Goal: Navigation & Orientation: Find specific page/section

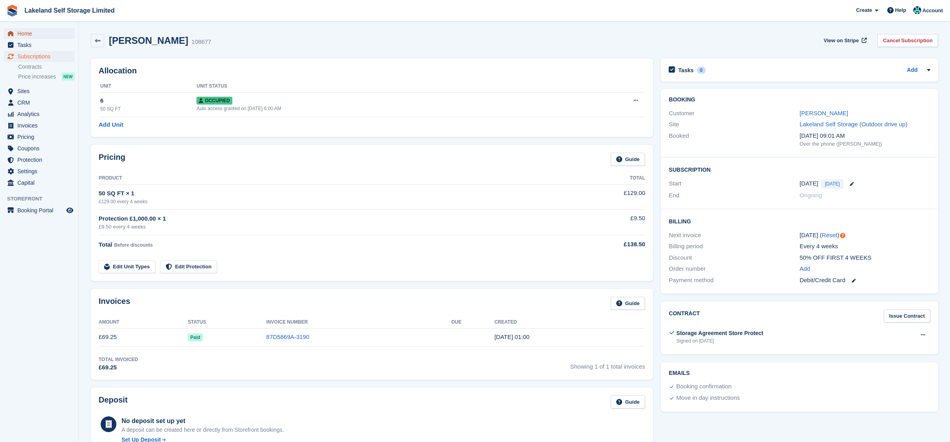
click at [35, 34] on span "Home" at bounding box center [40, 33] width 47 height 11
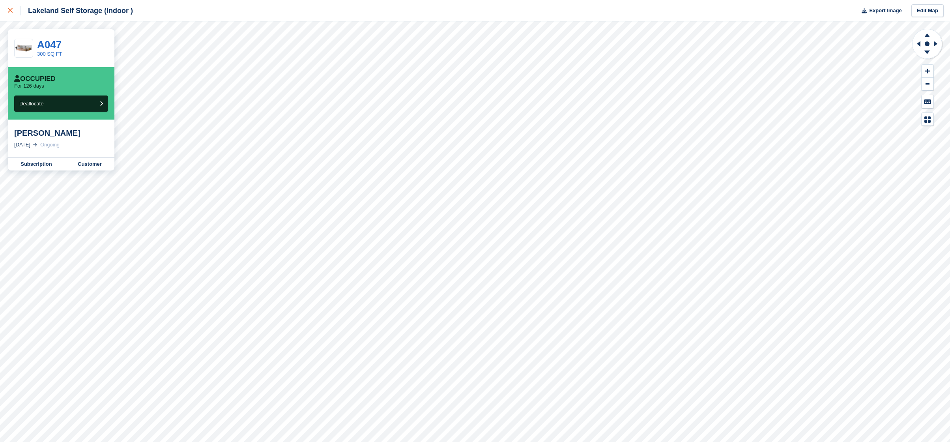
click at [9, 13] on div at bounding box center [14, 10] width 13 height 9
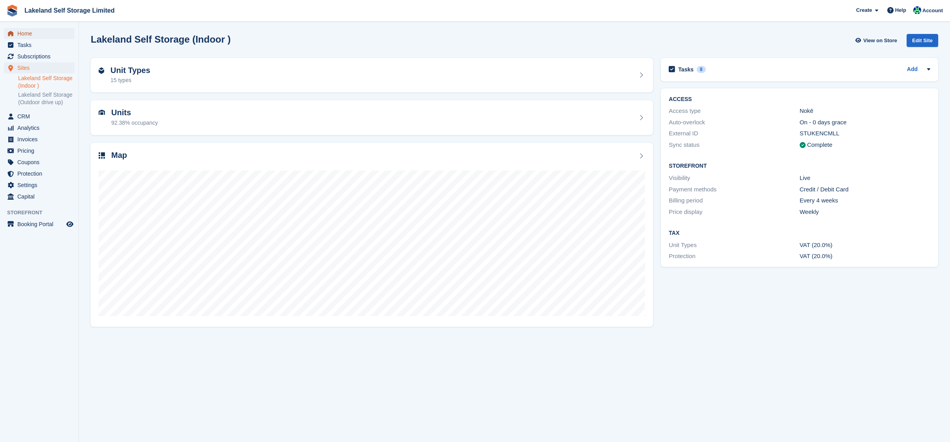
click at [35, 36] on span "Home" at bounding box center [40, 33] width 47 height 11
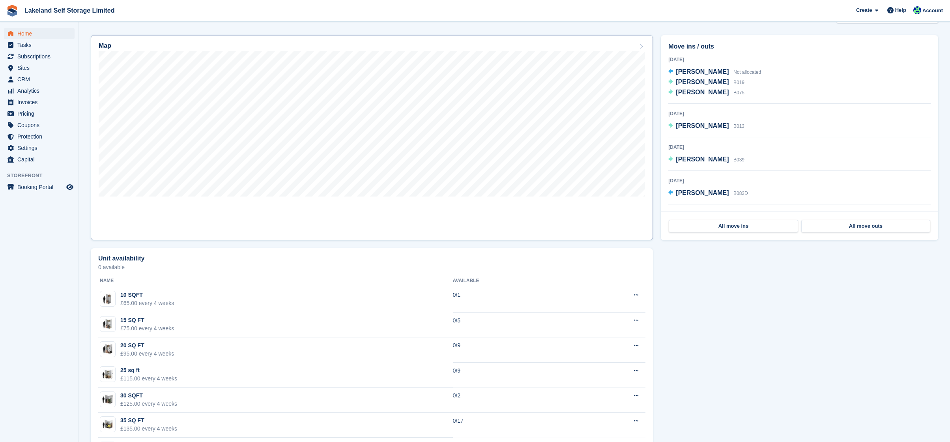
scroll to position [463, 0]
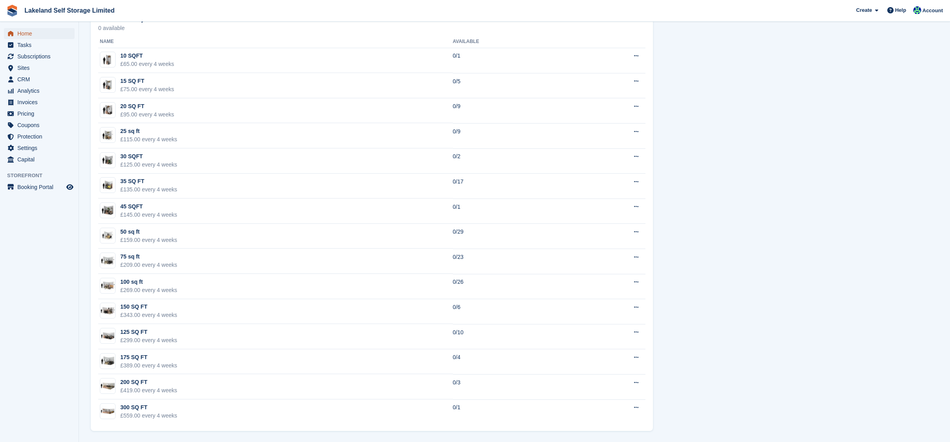
click at [31, 28] on span "Home" at bounding box center [40, 33] width 47 height 11
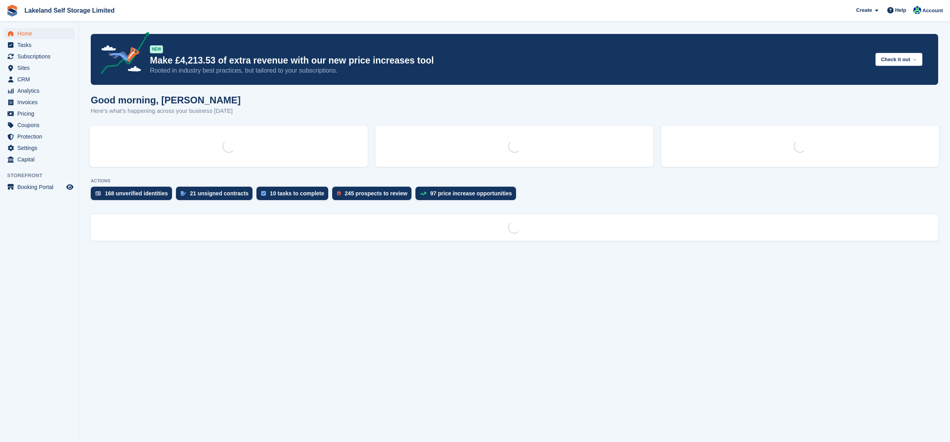
scroll to position [0, 0]
